Goal: Complete application form: Complete application form

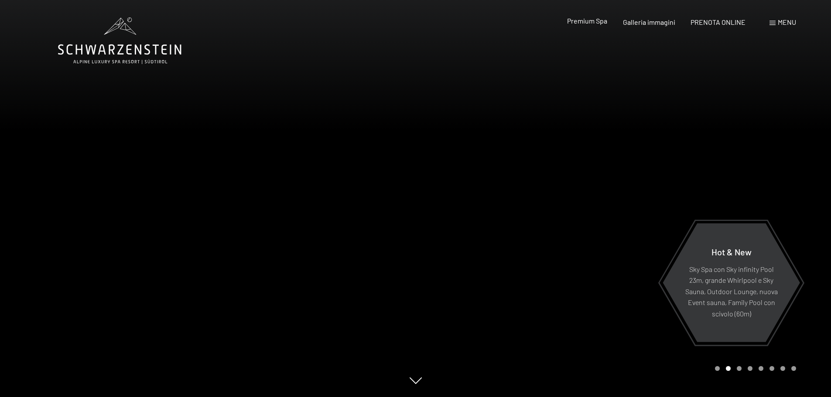
click at [583, 25] on div "Premium Spa" at bounding box center [587, 21] width 40 height 10
click at [780, 25] on span "Menu" at bounding box center [787, 22] width 18 height 8
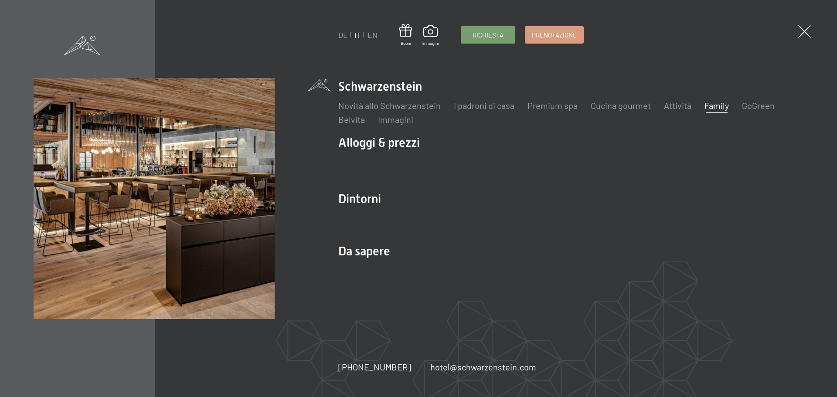
click at [718, 102] on link "Family" at bounding box center [717, 105] width 24 height 10
click at [721, 105] on link "Family" at bounding box center [717, 105] width 24 height 10
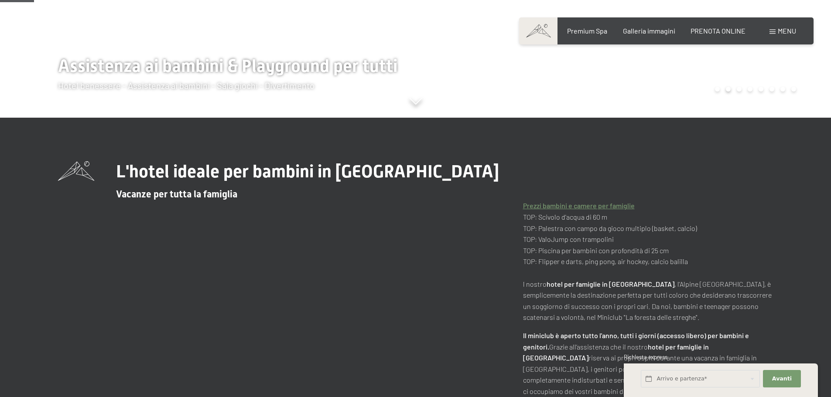
scroll to position [280, 0]
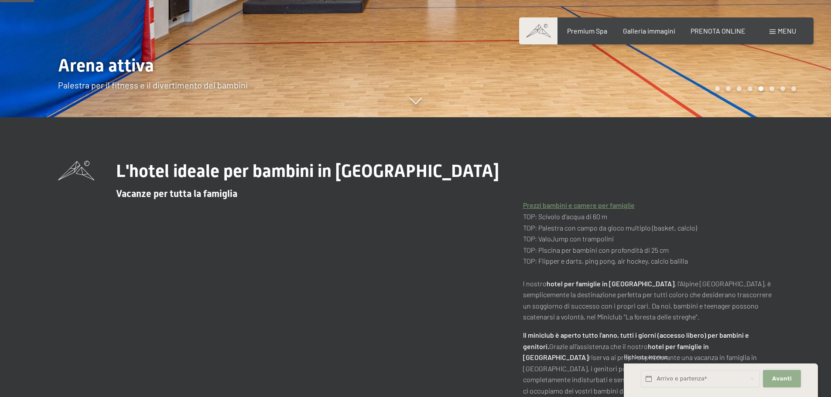
click at [775, 385] on button "Avanti Nascondere i campi dell'indirizzo" at bounding box center [782, 379] width 38 height 18
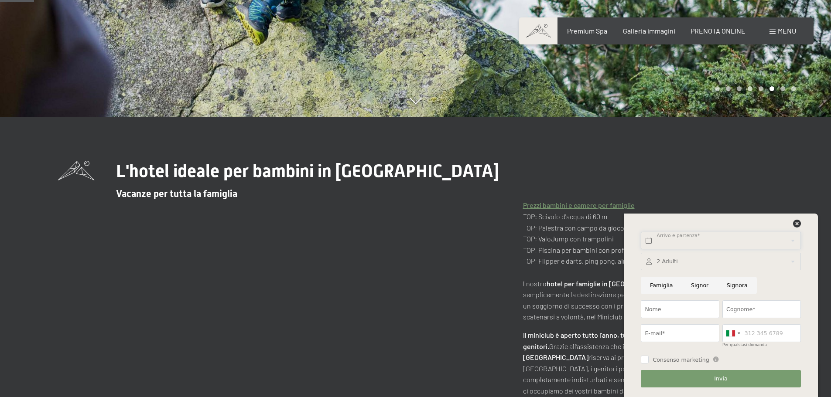
click at [706, 239] on input "text" at bounding box center [721, 241] width 160 height 18
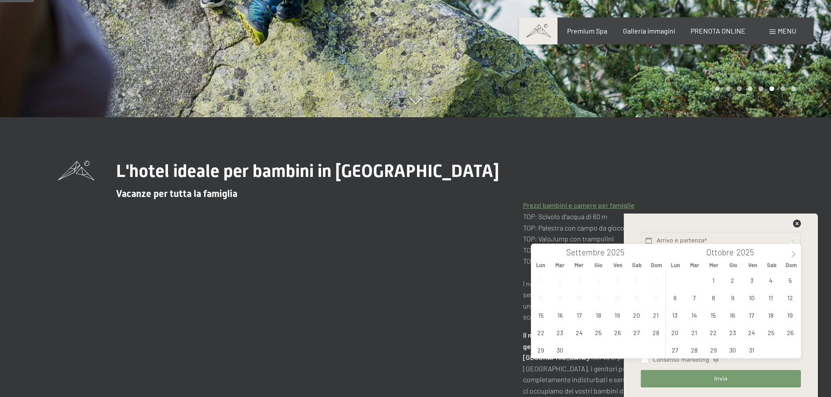
click at [788, 254] on span at bounding box center [793, 251] width 15 height 15
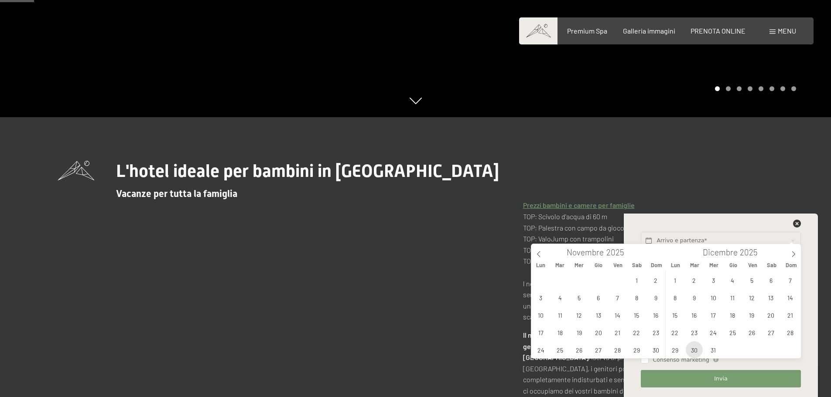
click at [696, 352] on span "30" at bounding box center [693, 349] width 17 height 17
type input "Mar. 30/12/2025"
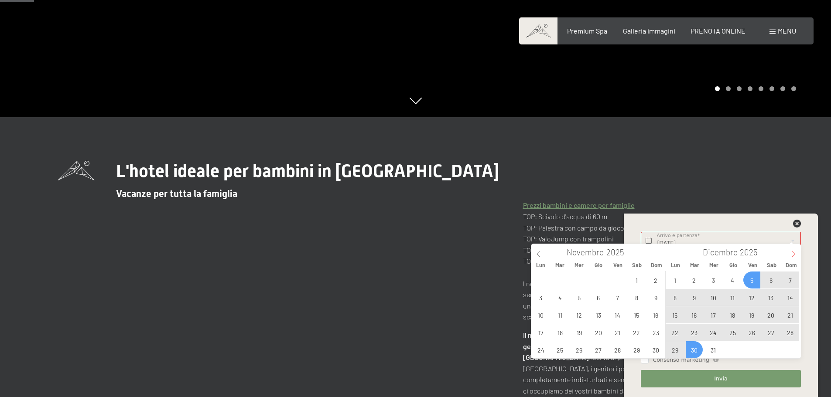
click at [791, 251] on span at bounding box center [793, 251] width 15 height 15
type input "2026"
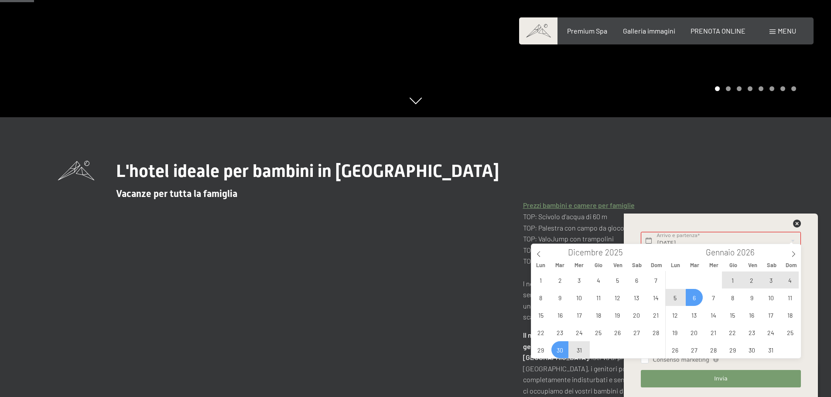
click at [693, 299] on span "6" at bounding box center [693, 297] width 17 height 17
type input "Mar. 30/12/2025 - Mar. 06/01/2026"
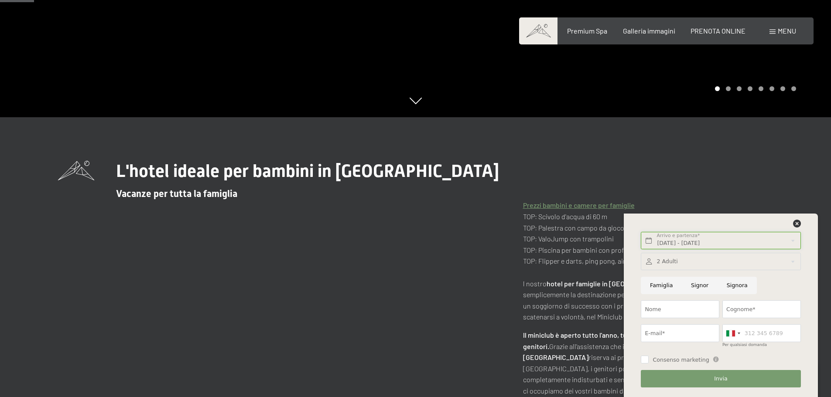
click at [792, 239] on input "Mar. 30/12/2025 - Mar. 06/01/2026" at bounding box center [721, 241] width 160 height 18
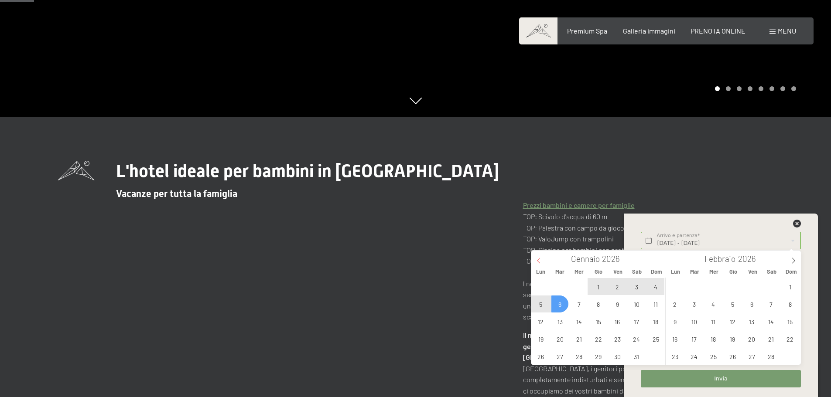
click at [535, 259] on span at bounding box center [538, 258] width 15 height 15
type input "2025"
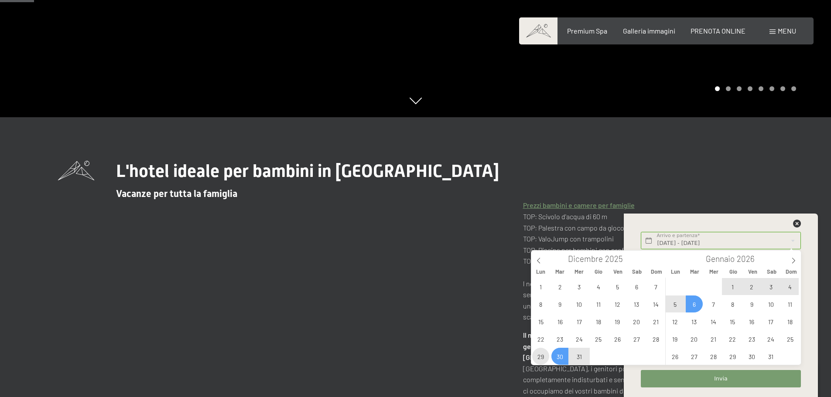
click at [544, 355] on span "29" at bounding box center [540, 356] width 17 height 17
click at [693, 304] on span "6" at bounding box center [693, 304] width 17 height 17
type input "Lun. 29/12/2025 - Mar. 06/01/2026"
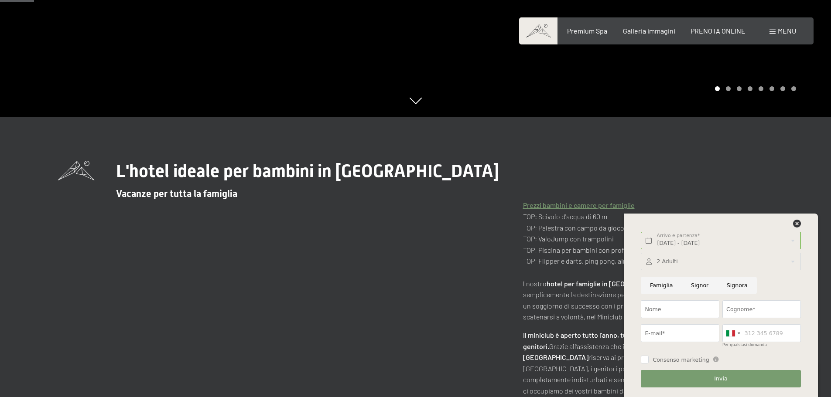
click at [656, 286] on input "Famiglia" at bounding box center [661, 286] width 41 height 18
radio input "true"
click at [665, 308] on input "Nome" at bounding box center [680, 309] width 78 height 18
type input "fulvio"
type input "ricci"
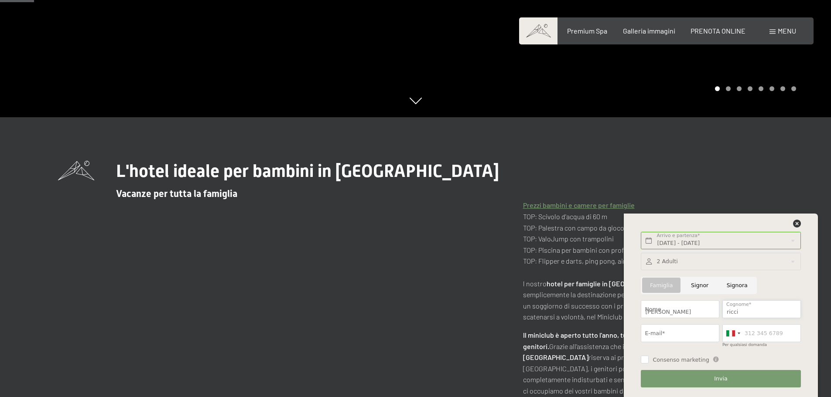
type input "0585799311"
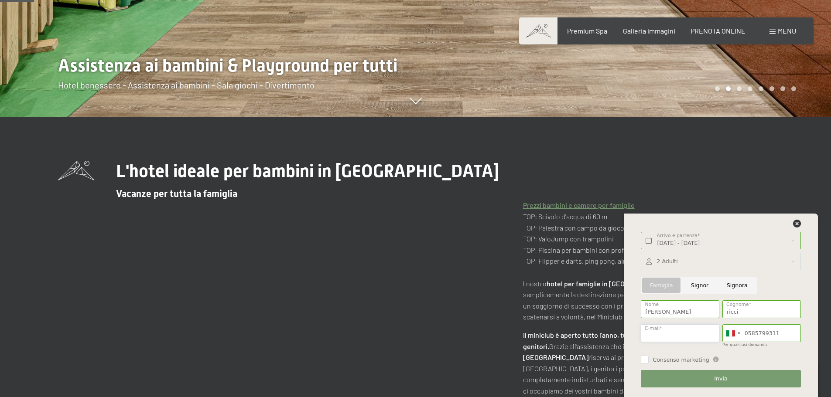
click at [670, 333] on input "E-mail*" at bounding box center [680, 333] width 78 height 18
type input "iphonefulvio@gmail.com"
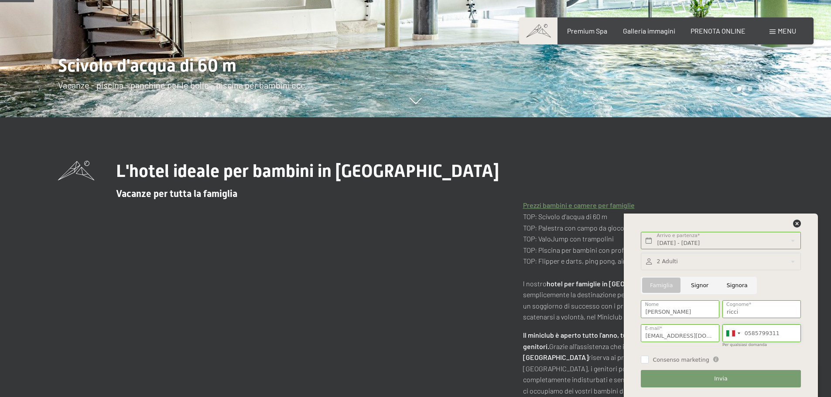
click at [781, 332] on input "0585799311" at bounding box center [761, 333] width 78 height 18
type input "0"
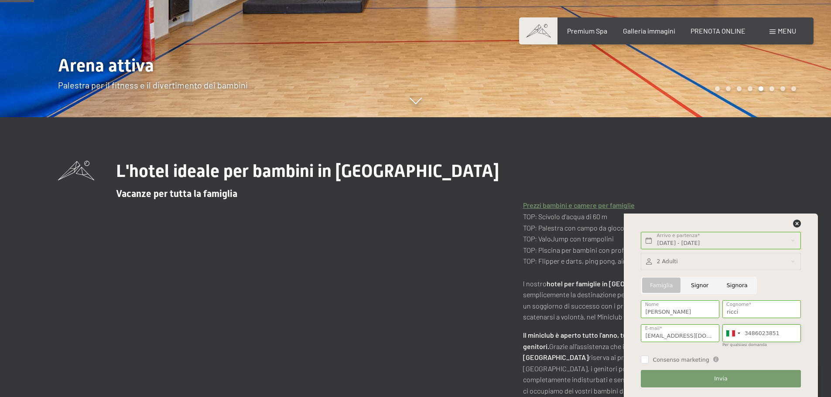
type input "3486023851"
click at [726, 375] on button "Invia" at bounding box center [721, 379] width 160 height 18
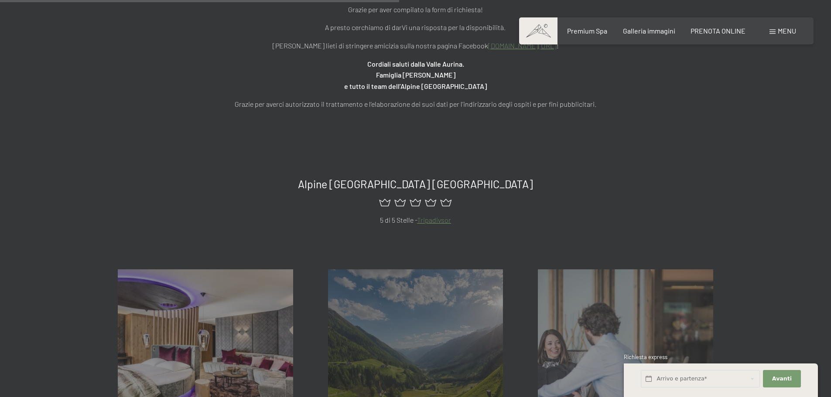
scroll to position [395, 0]
click at [723, 32] on span "PRENOTA ONLINE" at bounding box center [717, 29] width 55 height 8
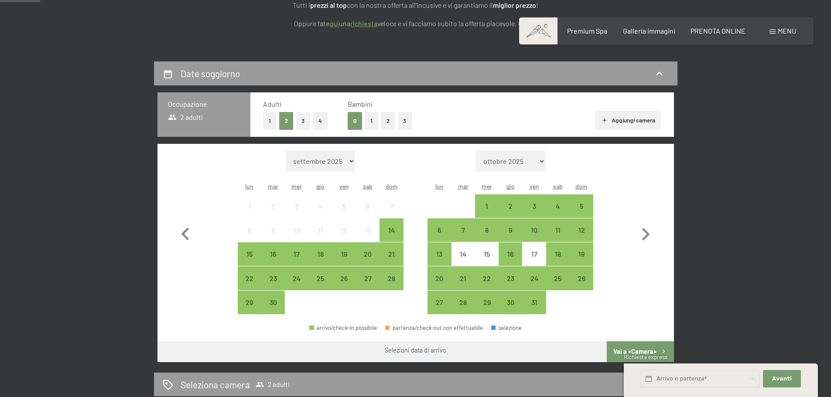
scroll to position [143, 0]
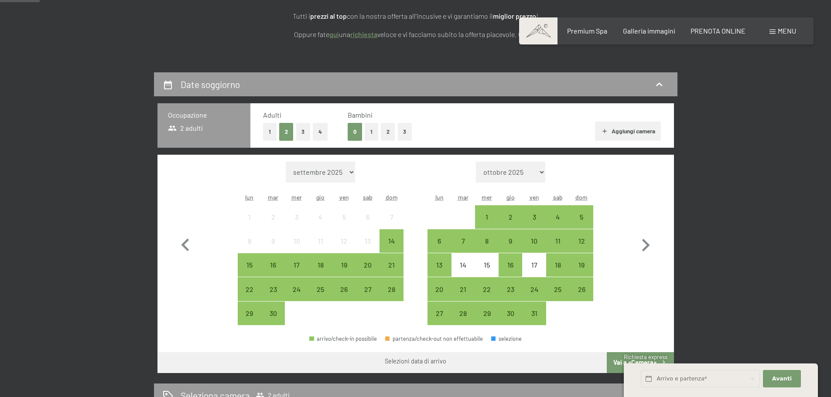
click at [405, 135] on button "3" at bounding box center [405, 132] width 14 height 18
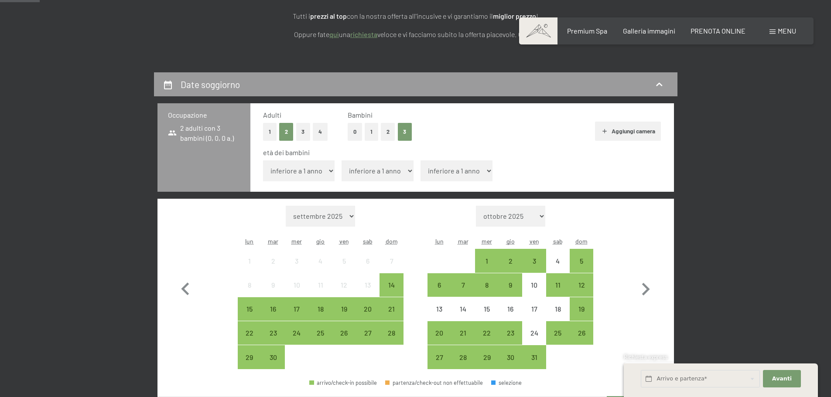
click at [324, 169] on select "inferiore a 1 anno 1 anno 2 anni 3 anni 4 anni 5 anni 6 anni 7 anni 8 anni 9 an…" at bounding box center [299, 170] width 72 height 21
click at [263, 160] on select "inferiore a 1 anno 1 anno 2 anni 3 anni 4 anni 5 anni 6 anni 7 anni 8 anni 9 an…" at bounding box center [299, 170] width 72 height 21
click at [327, 173] on select "inferiore a 1 anno 1 anno 2 anni 3 anni 4 anni 5 anni 6 anni 7 anni 8 anni 9 an…" at bounding box center [299, 170] width 72 height 21
select select "8"
click at [263, 160] on select "inferiore a 1 anno 1 anno 2 anni 3 anni 4 anni 5 anni 6 anni 7 anni 8 anni 9 an…" at bounding box center [299, 170] width 72 height 21
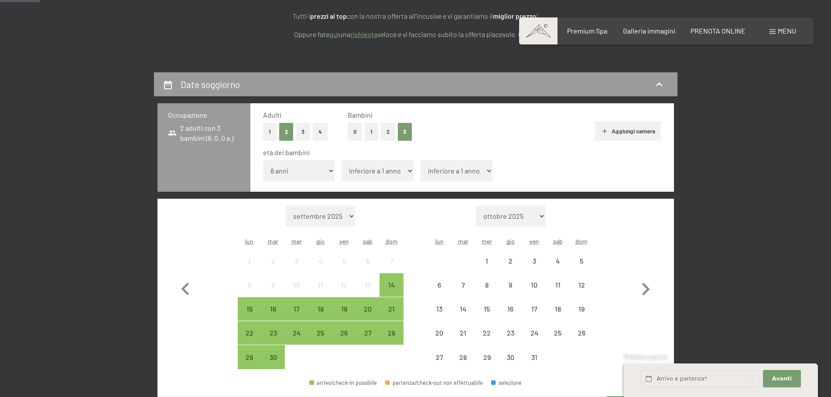
click at [390, 161] on select "inferiore a 1 anno 1 anno 2 anni 3 anni 4 anni 5 anni 6 anni 7 anni 8 anni 9 an…" at bounding box center [377, 170] width 72 height 21
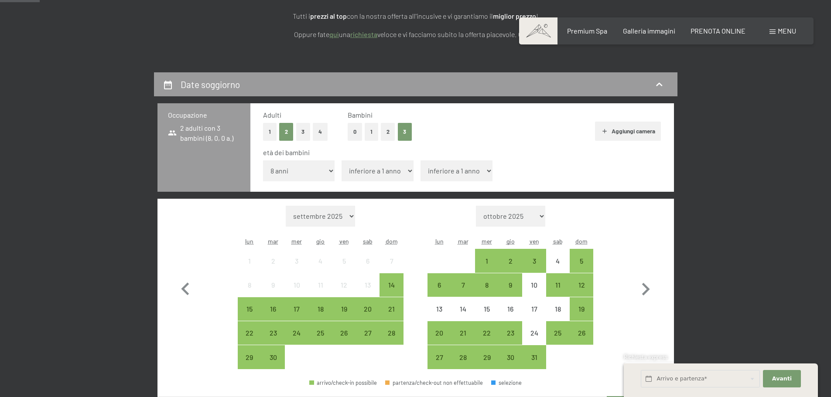
select select "10"
click at [341, 160] on select "inferiore a 1 anno 1 anno 2 anni 3 anni 4 anni 5 anni 6 anni 7 anni 8 anni 9 an…" at bounding box center [377, 170] width 72 height 21
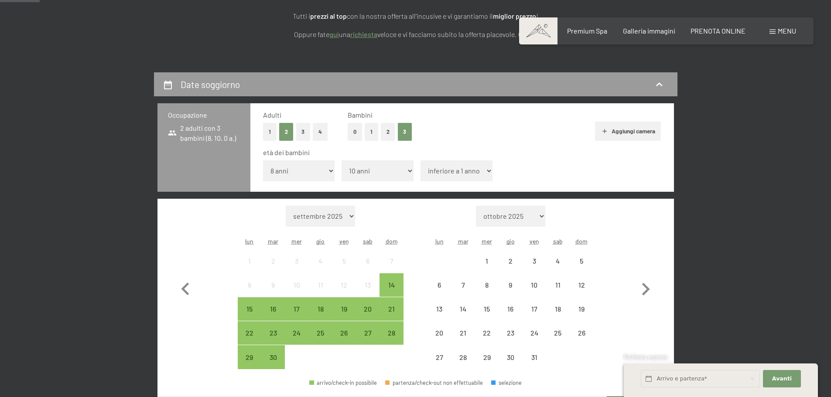
click at [451, 167] on select "inferiore a 1 anno 1 anno 2 anni 3 anni 4 anni 5 anni 6 anni 7 anni 8 anni 9 an…" at bounding box center [456, 170] width 72 height 21
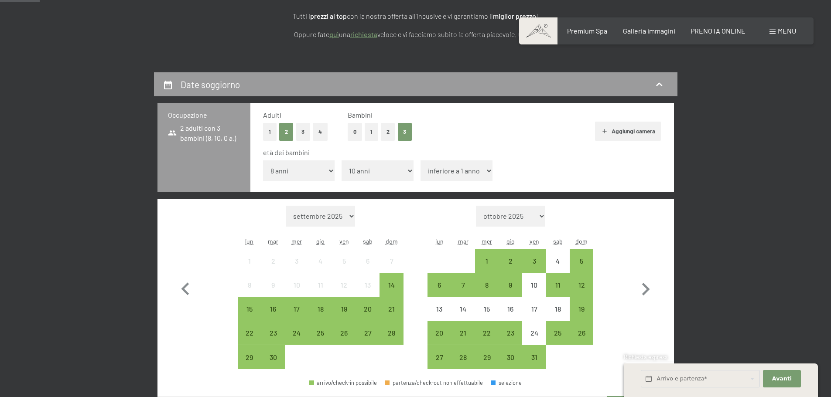
select select "11"
click at [420, 160] on select "inferiore a 1 anno 1 anno 2 anni 3 anni 4 anni 5 anni 6 anni 7 anni 8 anni 9 an…" at bounding box center [456, 170] width 72 height 21
click at [649, 290] on icon "button" at bounding box center [646, 289] width 8 height 13
select select "2025-10-01"
select select "2025-11-01"
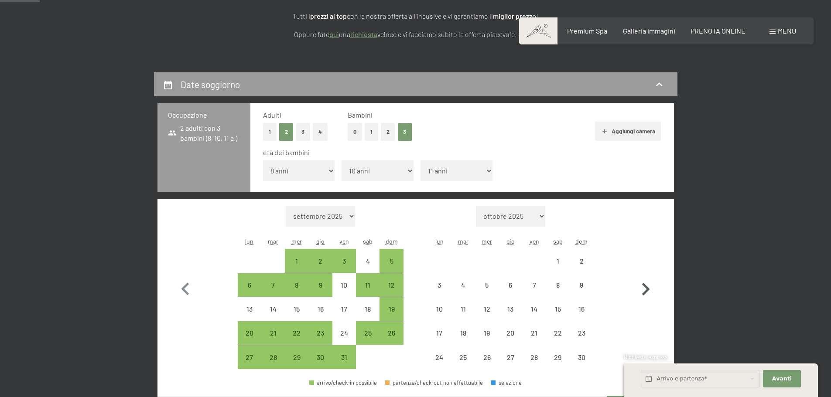
select select "2025-10-01"
select select "2025-11-01"
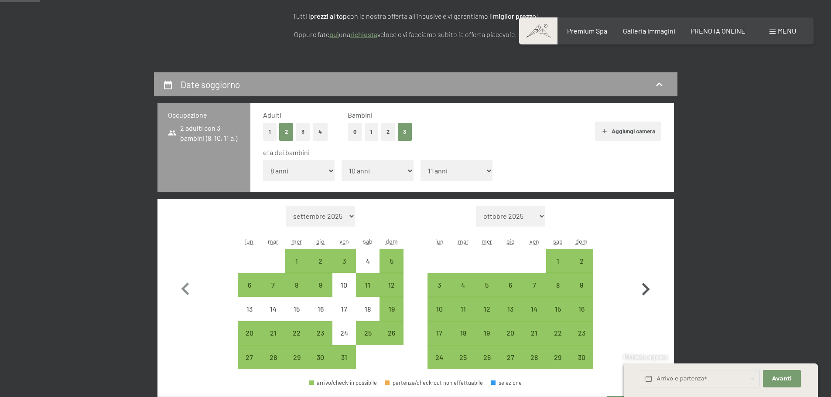
click at [646, 293] on icon "button" at bounding box center [646, 289] width 8 height 13
select select "2025-11-01"
select select "2025-12-01"
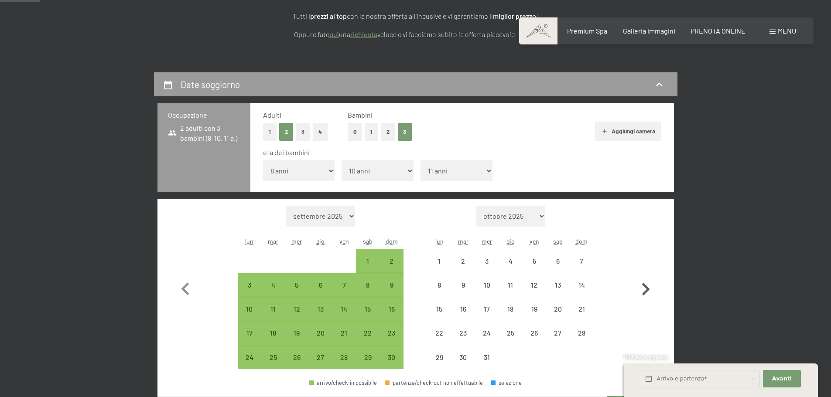
select select "2025-11-01"
select select "2025-12-01"
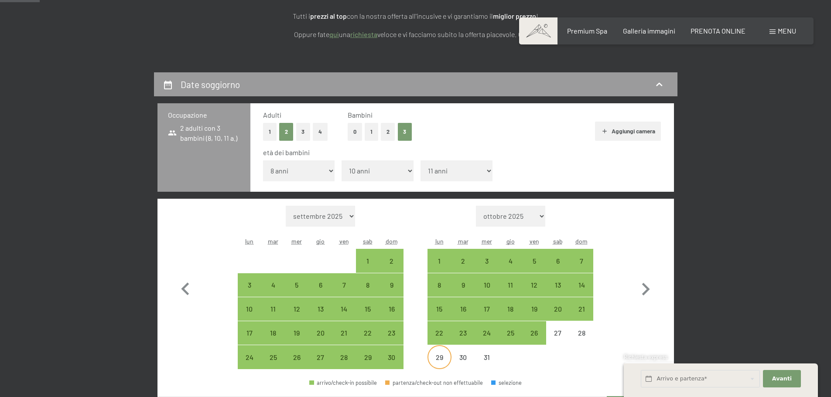
click at [438, 357] on div "29" at bounding box center [439, 365] width 22 height 22
select select "2025-11-01"
select select "2025-12-01"
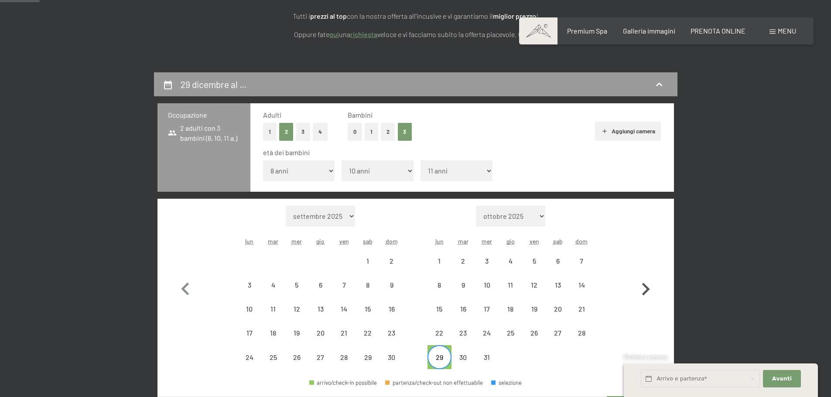
click at [645, 292] on icon "button" at bounding box center [646, 289] width 8 height 13
select select "2025-12-01"
select select "2026-01-01"
select select "2025-12-01"
select select "2026-01-01"
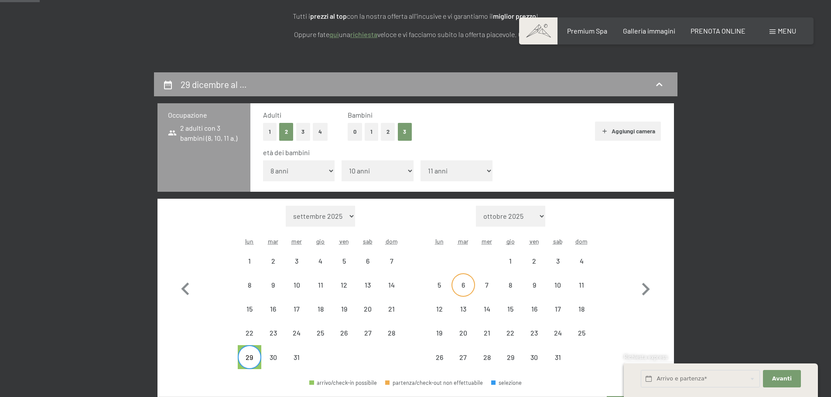
click at [466, 294] on div "6" at bounding box center [463, 293] width 22 height 22
select select "2025-12-01"
select select "2026-01-01"
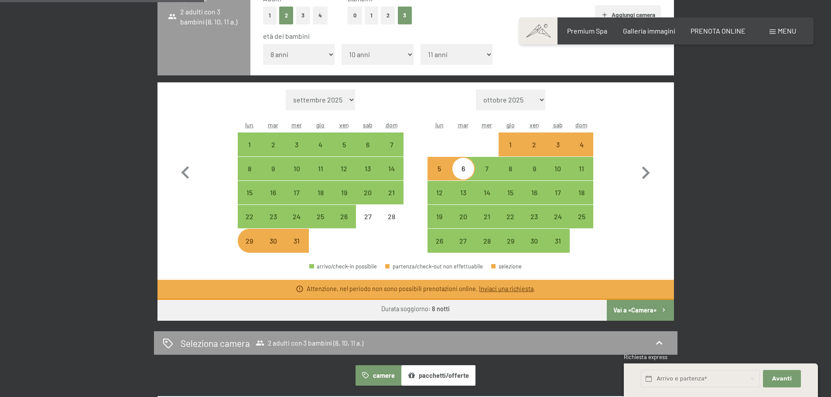
scroll to position [260, 0]
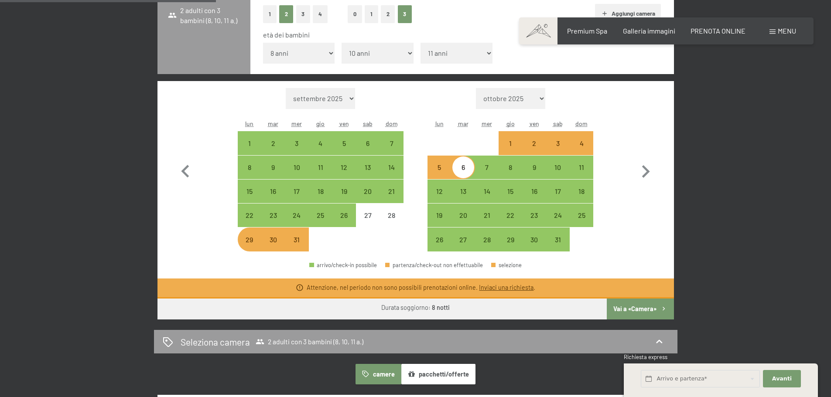
click at [652, 307] on button "Vai a «Camera»" at bounding box center [640, 309] width 67 height 21
select select "2025-12-01"
select select "2026-01-01"
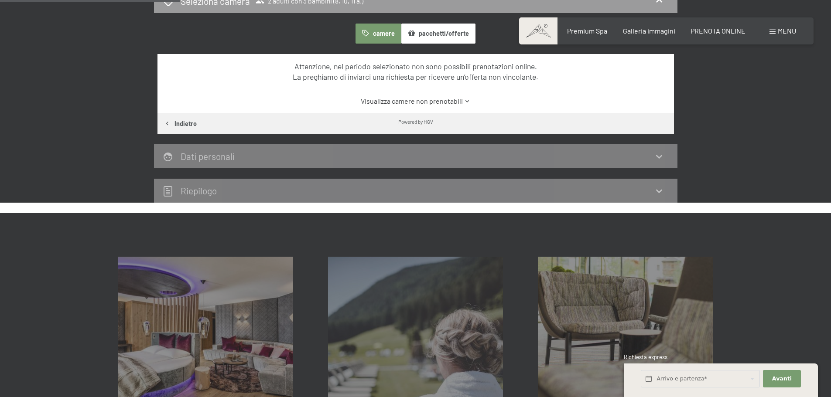
scroll to position [215, 0]
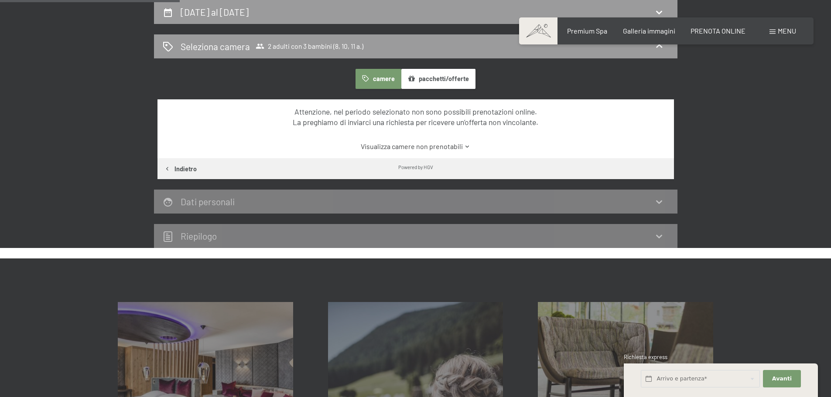
click at [468, 150] on link "Visualizza camere non prenotabili" at bounding box center [415, 147] width 485 height 10
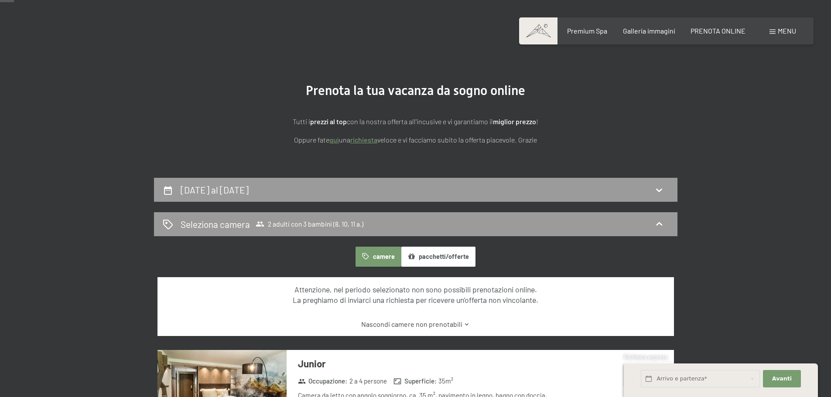
scroll to position [0, 0]
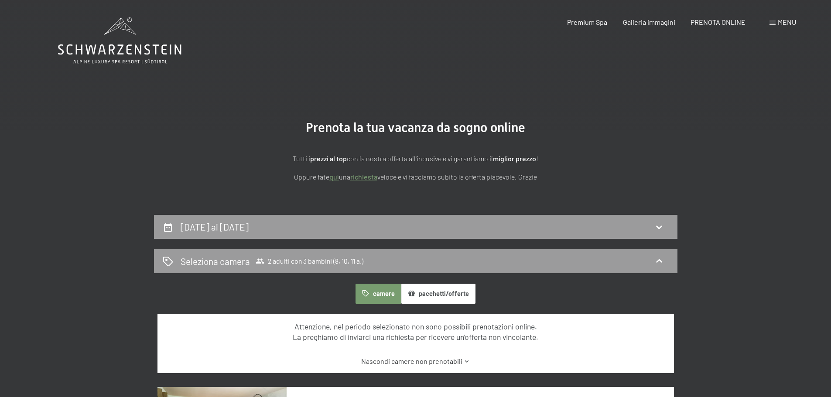
click at [364, 176] on link "richiesta" at bounding box center [363, 177] width 27 height 8
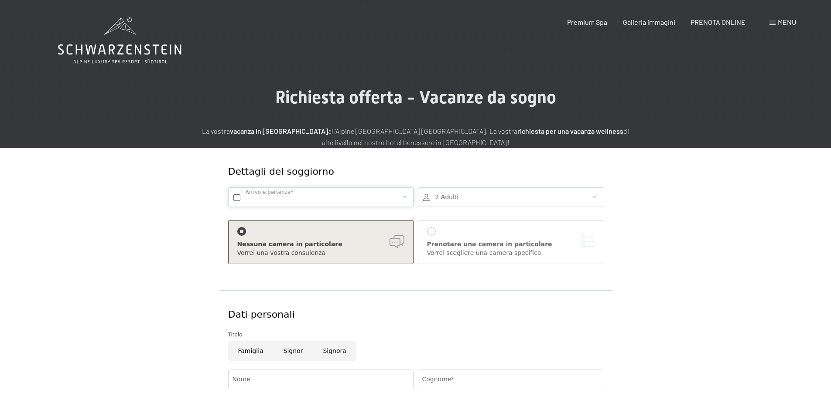
click at [318, 190] on input "text" at bounding box center [320, 198] width 185 height 20
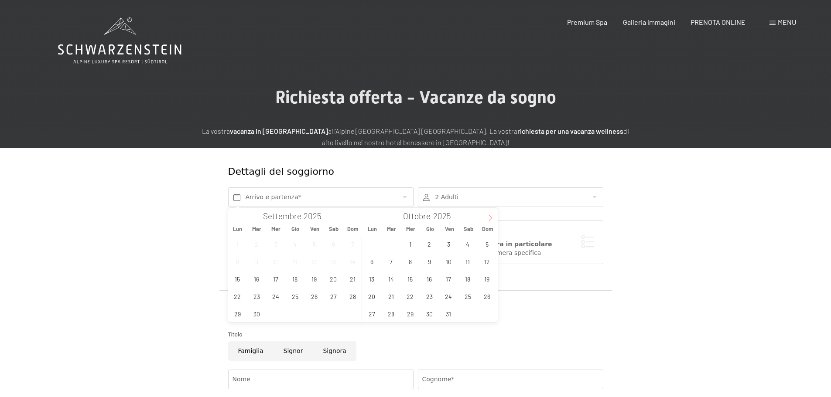
click at [494, 215] on span at bounding box center [490, 215] width 15 height 15
click at [377, 311] on span "29" at bounding box center [371, 313] width 17 height 17
type input "Lun. [DATE]"
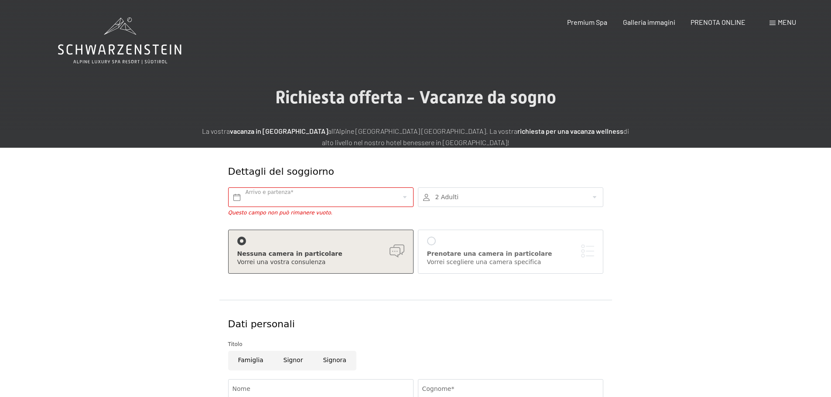
click at [474, 196] on div at bounding box center [510, 198] width 185 height 20
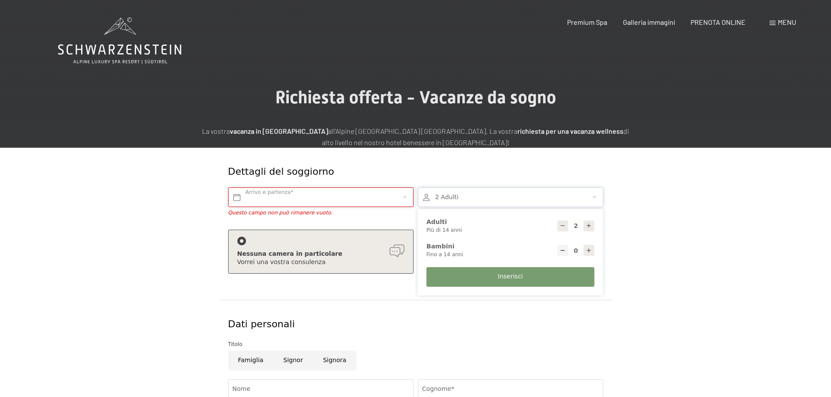
click at [318, 194] on input "text" at bounding box center [320, 198] width 185 height 20
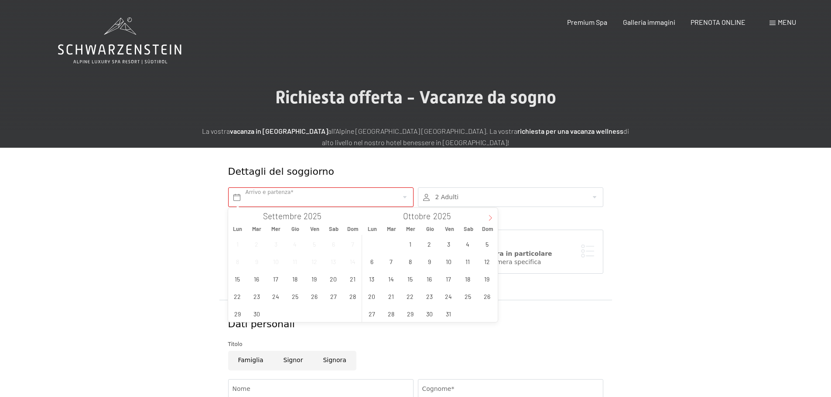
click at [490, 217] on icon at bounding box center [490, 218] width 6 height 6
click at [377, 314] on span "29" at bounding box center [371, 313] width 17 height 17
type input "Lun. [DATE]"
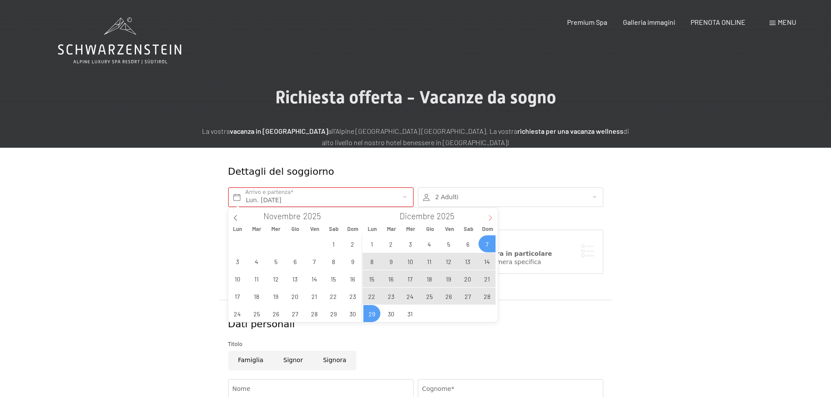
click at [491, 221] on icon at bounding box center [490, 218] width 6 height 6
type input "2026"
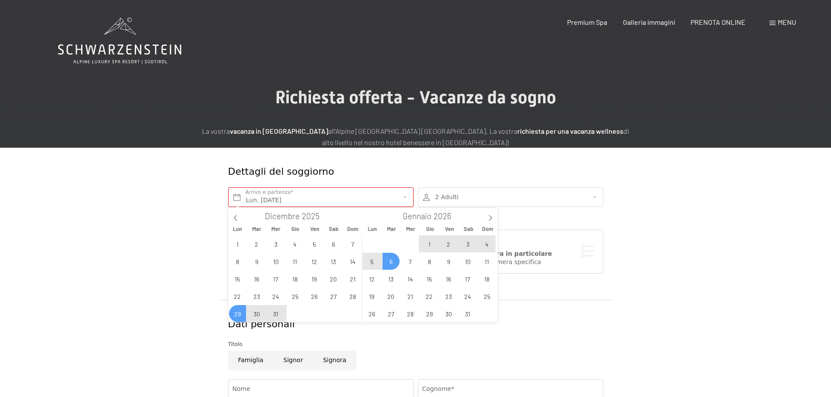
click at [396, 260] on span "6" at bounding box center [390, 261] width 17 height 17
type input "Lun. 29/12/2025 - Mar. 06/01/2026"
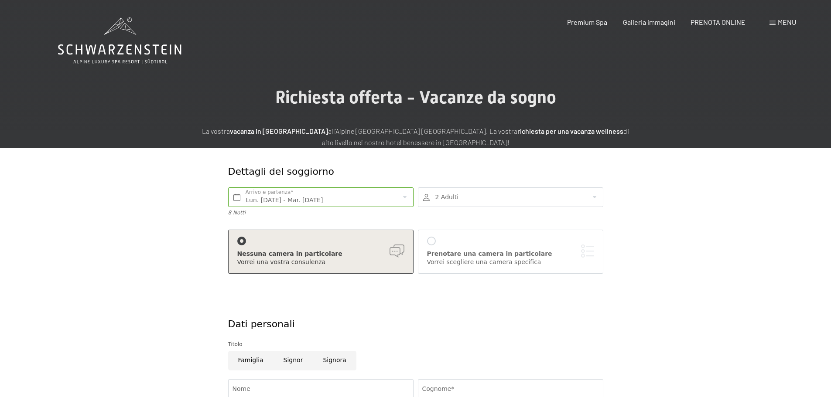
click at [514, 203] on div at bounding box center [510, 198] width 185 height 20
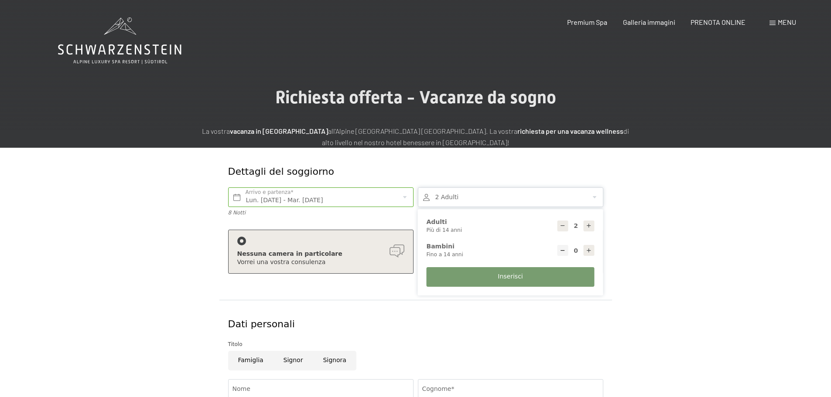
click at [591, 250] on icon at bounding box center [589, 251] width 6 height 6
type input "1"
select select
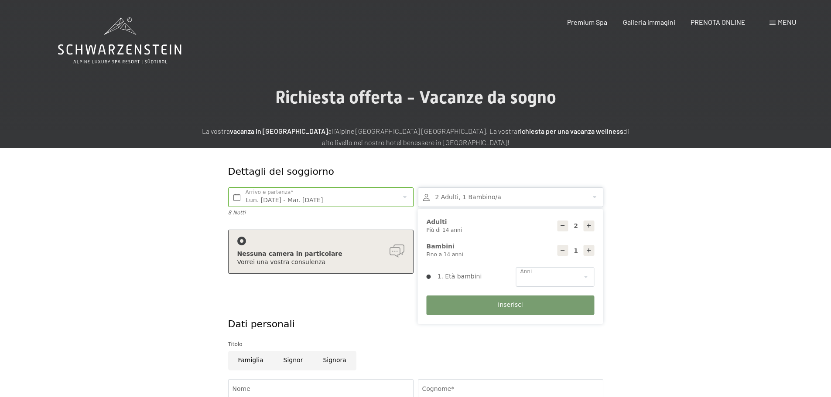
click at [591, 250] on icon at bounding box center [589, 251] width 6 height 6
type input "2"
select select
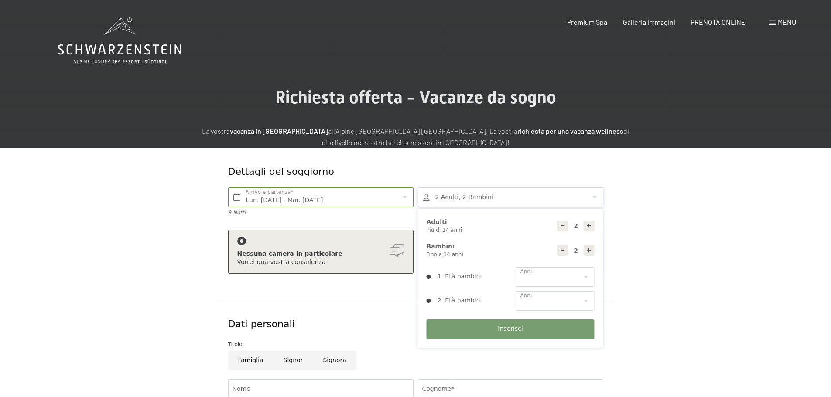
click at [591, 250] on icon at bounding box center [589, 251] width 6 height 6
type input "3"
select select
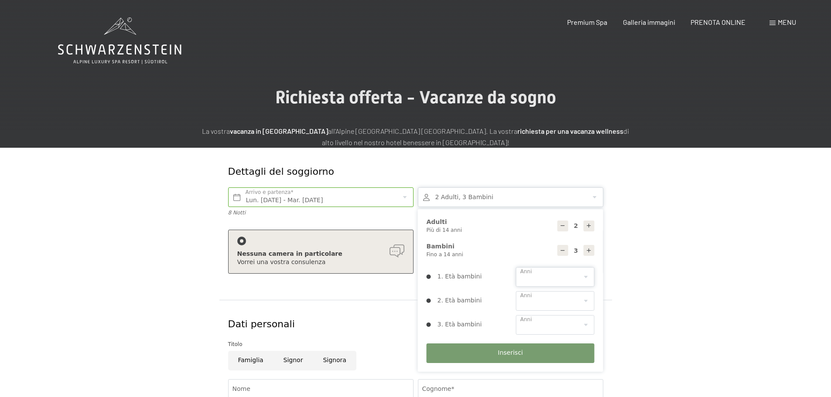
click at [582, 275] on select "0 1 2 3 4 5 6 7 8 9 10 11 12 13 14" at bounding box center [555, 277] width 78 height 20
select select "8"
click at [516, 267] on select "0 1 2 3 4 5 6 7 8 9 10 11 12 13 14" at bounding box center [555, 277] width 78 height 20
click at [570, 302] on select "0 1 2 3 4 5 6 7 8 9 10 11 12 13 14" at bounding box center [555, 301] width 78 height 20
select select "10"
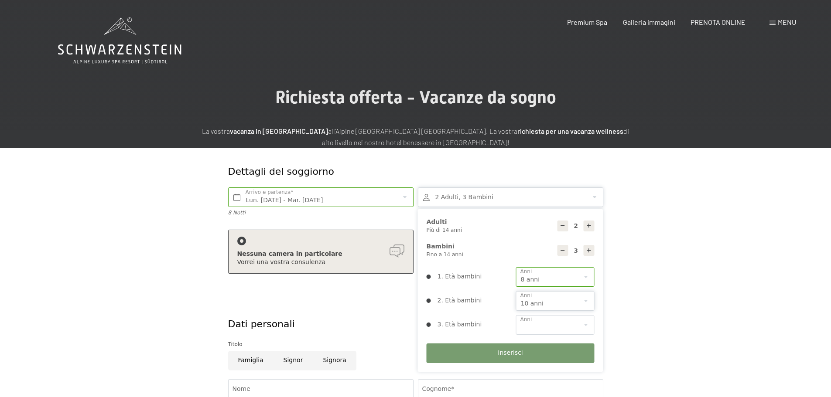
click at [516, 291] on select "0 1 2 3 4 5 6 7 8 9 10 11 12 13 14" at bounding box center [555, 301] width 78 height 20
click at [540, 327] on select "0 1 2 3 4 5 6 7 8 9 10 11 12 13 14" at bounding box center [555, 325] width 78 height 20
select select "11"
click at [516, 315] on select "0 1 2 3 4 5 6 7 8 9 10 11 12 13 14" at bounding box center [555, 325] width 78 height 20
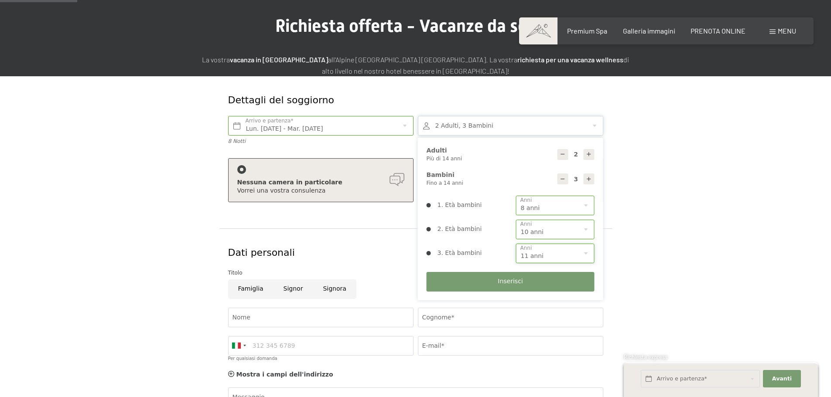
scroll to position [72, 0]
click at [242, 283] on input "Famiglia" at bounding box center [250, 289] width 45 height 20
radio input "true"
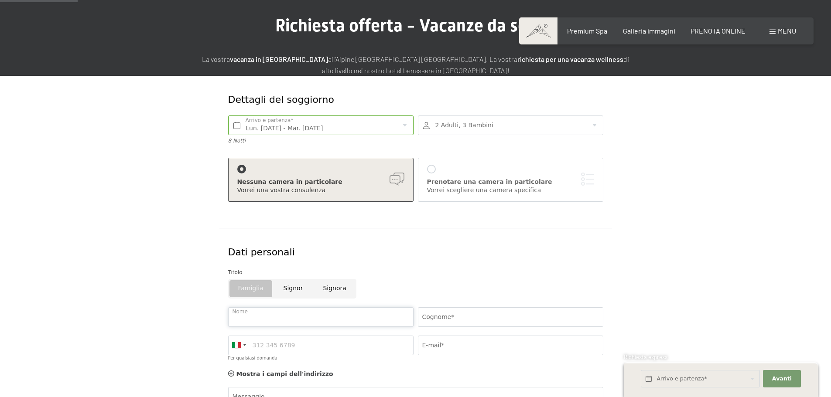
click at [253, 320] on input "Nome" at bounding box center [320, 317] width 185 height 20
type input "fulvio"
type input "ricci"
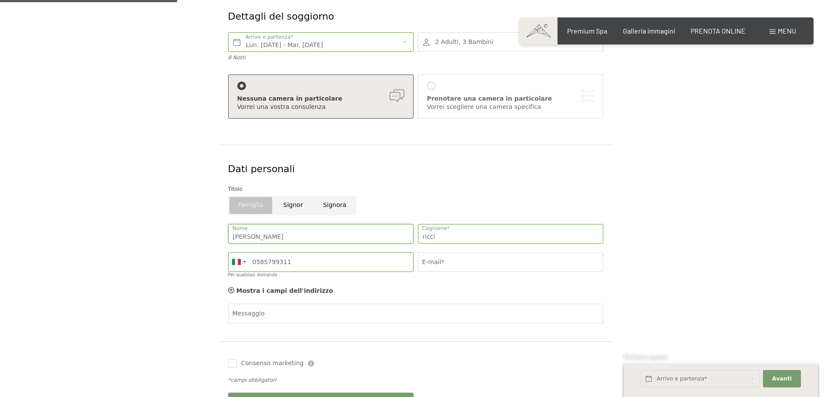
scroll to position [167, 0]
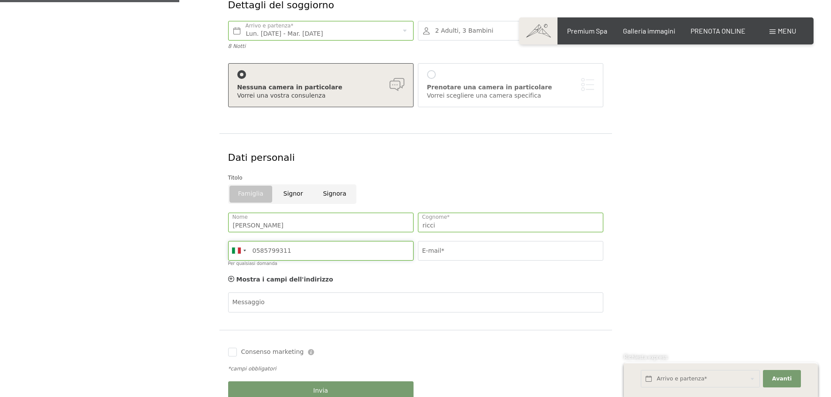
click at [301, 253] on input "0585799311" at bounding box center [320, 251] width 185 height 20
type input "0"
type input "3486023851"
click at [454, 251] on input "E-mail*" at bounding box center [510, 251] width 185 height 20
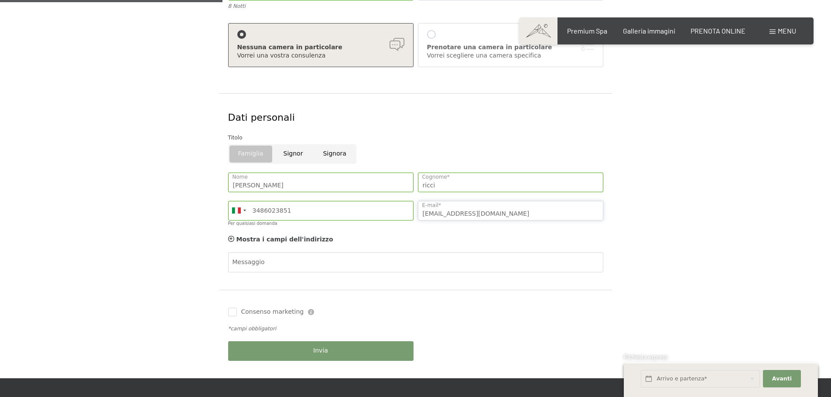
scroll to position [221, 0]
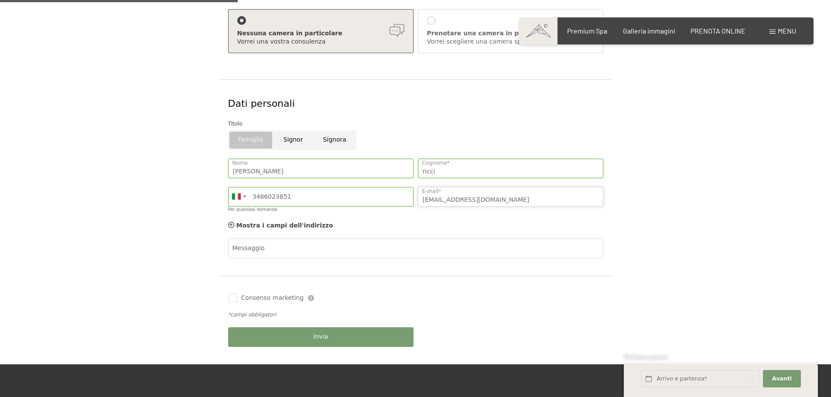
type input "iphonefulvio@gmail.com"
click at [343, 337] on div "Invia" at bounding box center [321, 337] width 190 height 28
click at [329, 338] on button "Invia" at bounding box center [320, 337] width 185 height 20
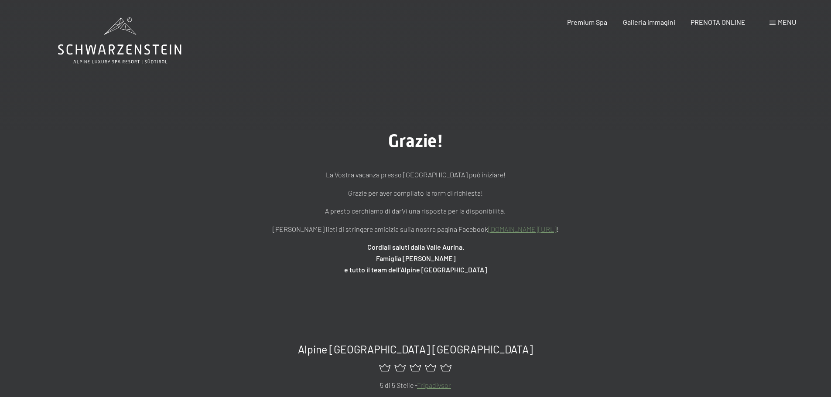
click at [508, 231] on link "[DOMAIN_NAME][URL]" at bounding box center [522, 229] width 68 height 8
